Goal: Complete application form

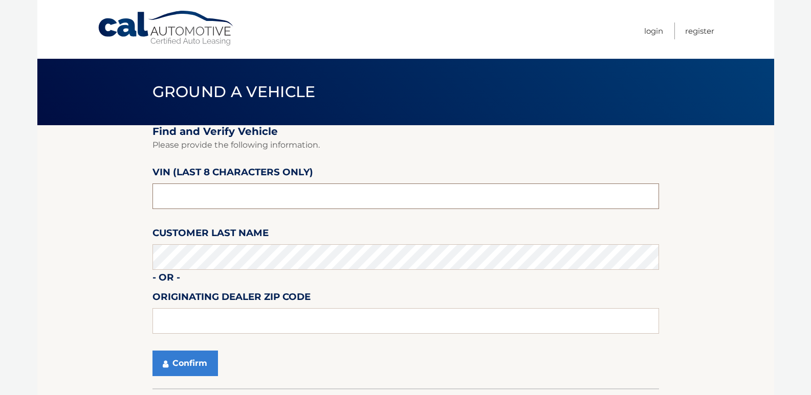
click at [192, 197] on input "text" at bounding box center [405, 197] width 506 height 26
type input "pc584787"
click at [191, 360] on button "Confirm" at bounding box center [184, 364] width 65 height 26
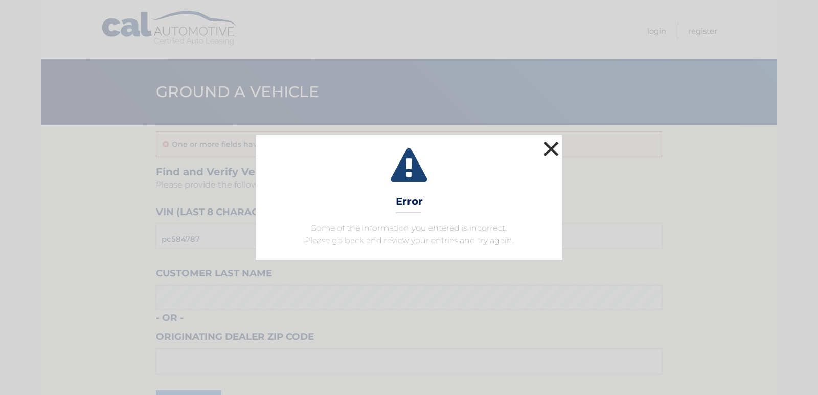
click at [551, 148] on button "×" at bounding box center [551, 149] width 20 height 20
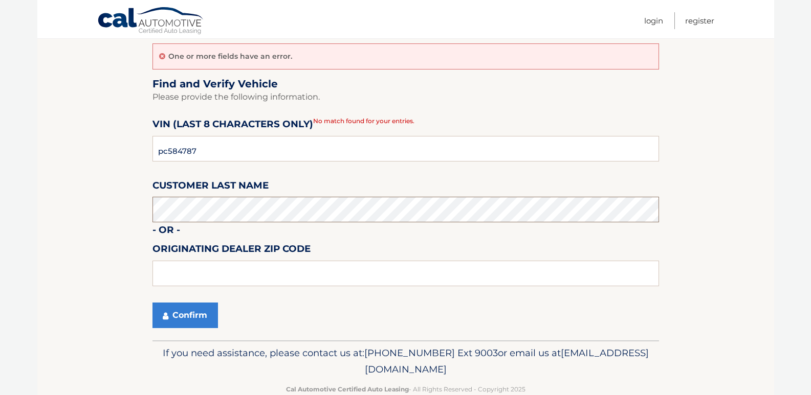
scroll to position [111, 0]
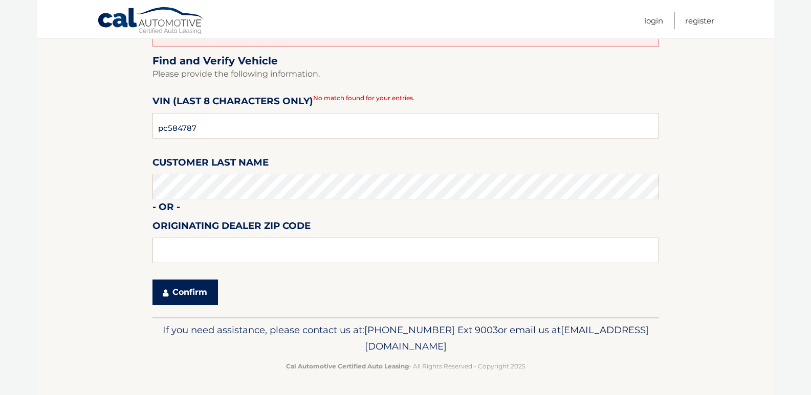
click at [183, 293] on button "Confirm" at bounding box center [184, 293] width 65 height 26
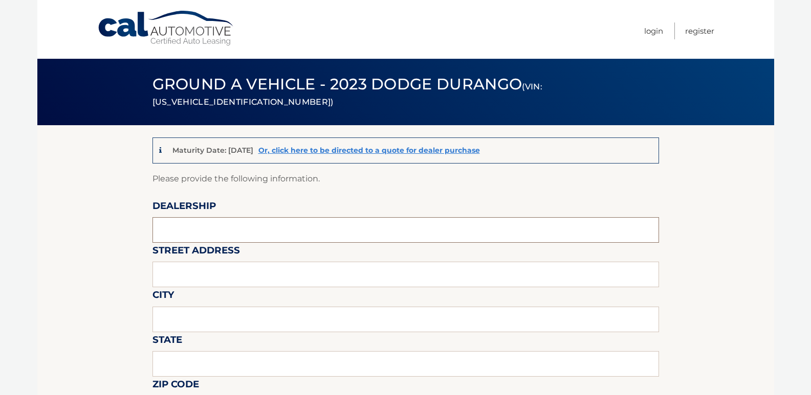
click at [194, 227] on input "text" at bounding box center [405, 230] width 506 height 26
type input "Johnson Dodge"
type input "481 ROUTE 46"
type input "BUDD LAKE"
type input "New Jersey"
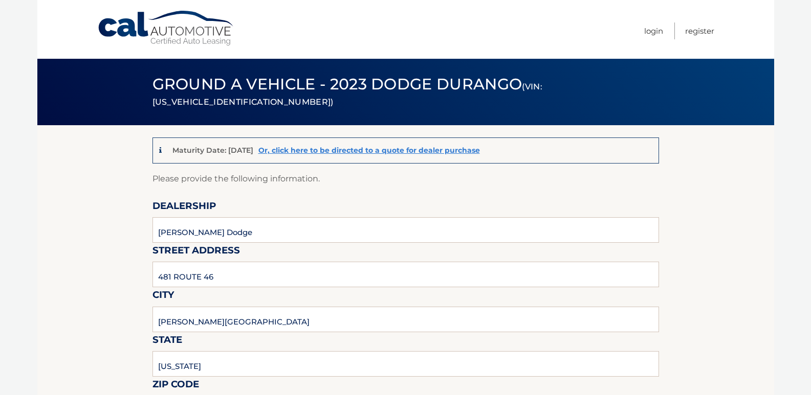
type input "07828"
type input "Ken Rouse"
type input "9085003779"
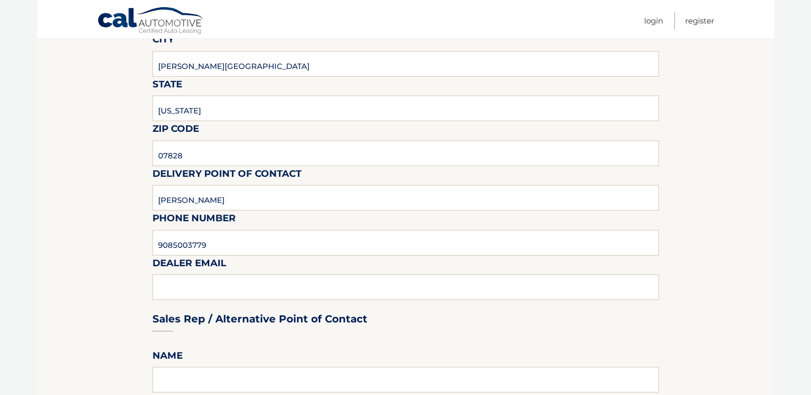
scroll to position [307, 0]
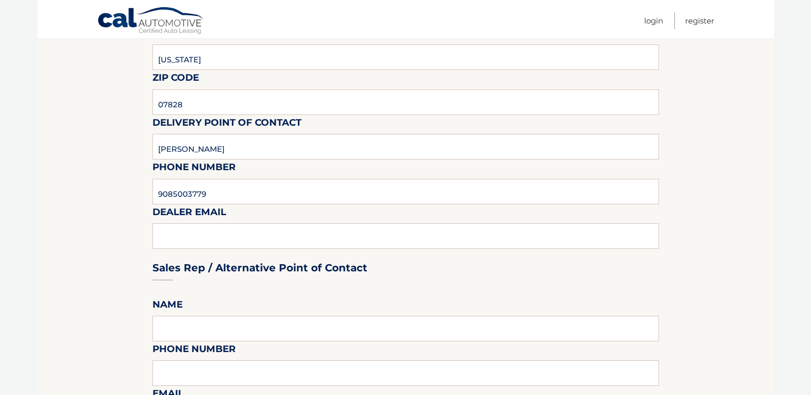
click at [197, 237] on div "Sales Rep / Alternative Point of Contact" at bounding box center [405, 249] width 506 height 72
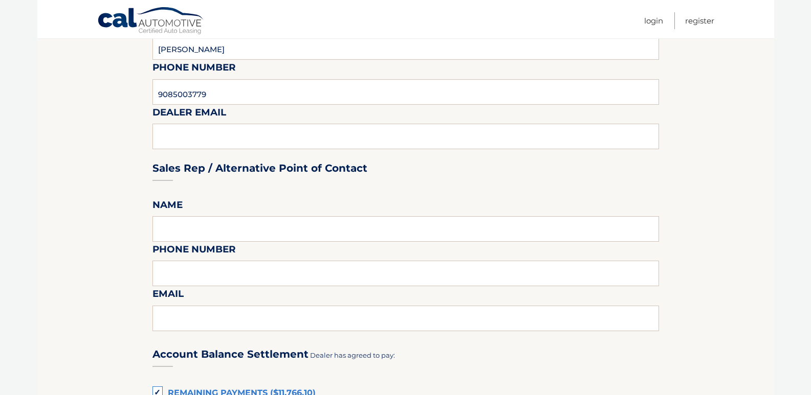
scroll to position [409, 0]
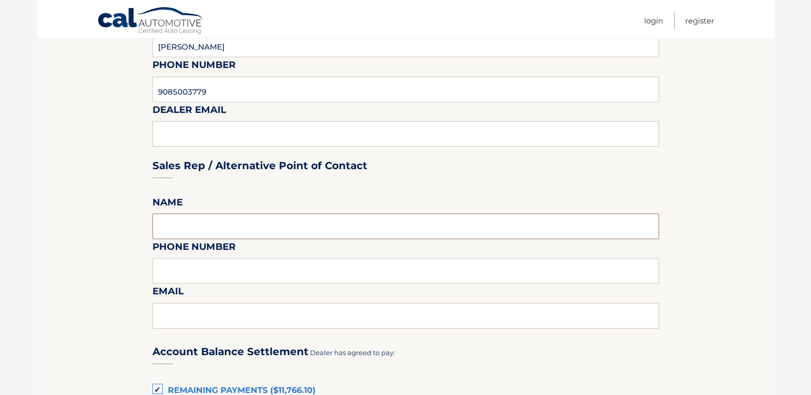
click at [203, 227] on input "text" at bounding box center [405, 227] width 506 height 26
type input "Ken Rouse"
type input "9085003779"
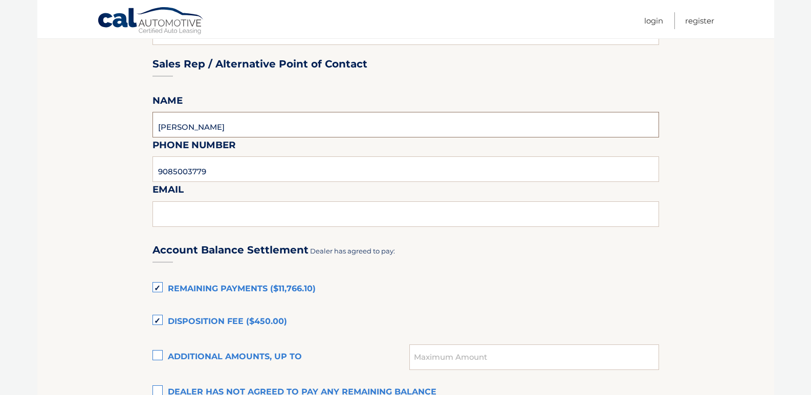
scroll to position [511, 0]
click at [200, 218] on input "text" at bounding box center [405, 214] width 506 height 26
type input "krouse@johnjohnsonautogroup.com"
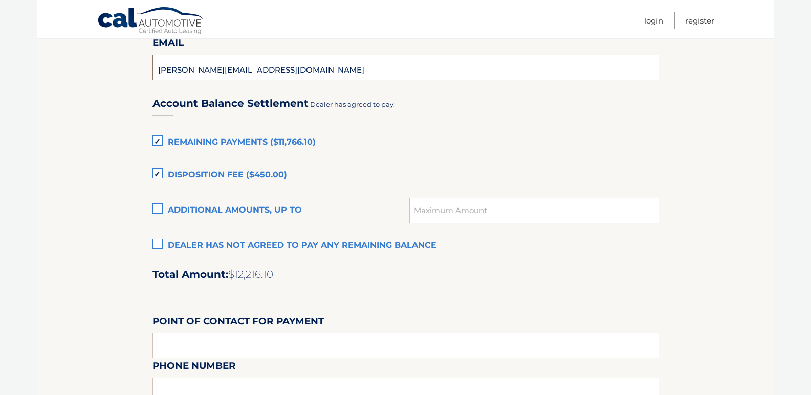
scroll to position [665, 0]
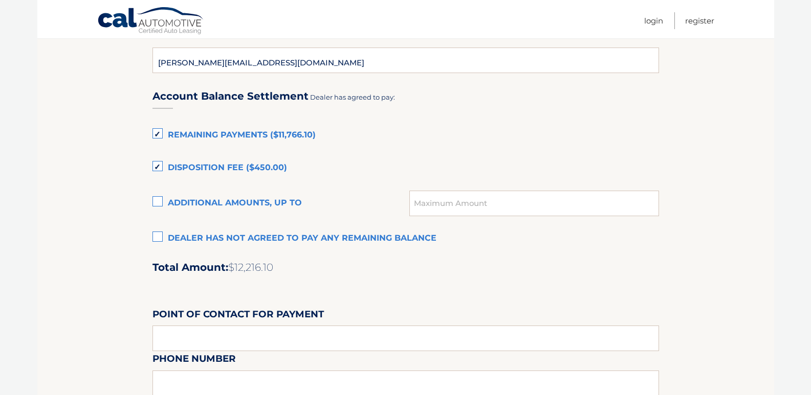
click at [157, 133] on label "Remaining Payments ($11,766.10)" at bounding box center [405, 135] width 506 height 20
click at [0, 0] on input "Remaining Payments ($11,766.10)" at bounding box center [0, 0] width 0 height 0
click at [154, 165] on label "Disposition Fee ($450.00)" at bounding box center [405, 168] width 506 height 20
click at [0, 0] on input "Disposition Fee ($450.00)" at bounding box center [0, 0] width 0 height 0
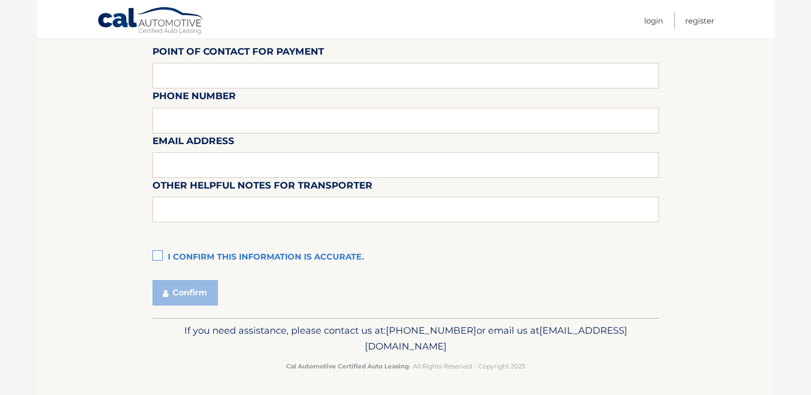
scroll to position [928, 0]
click at [160, 256] on label "I confirm this information is accurate." at bounding box center [405, 257] width 506 height 20
click at [0, 0] on input "I confirm this information is accurate." at bounding box center [0, 0] width 0 height 0
click at [186, 292] on button "Confirm" at bounding box center [184, 293] width 65 height 26
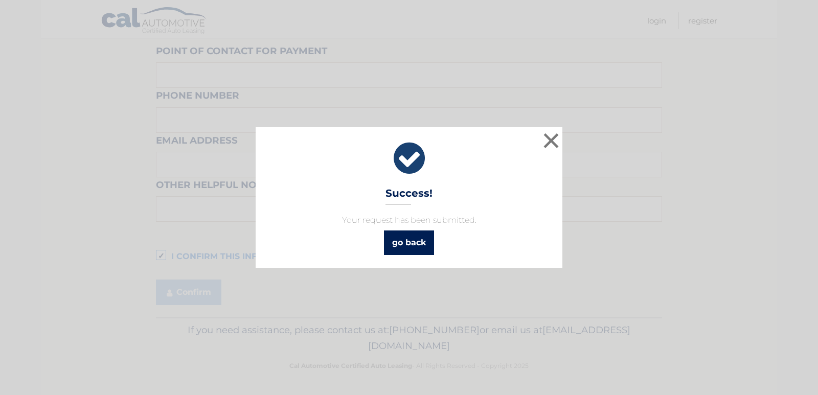
click at [417, 243] on link "go back" at bounding box center [409, 243] width 50 height 25
